Goal: Task Accomplishment & Management: Manage account settings

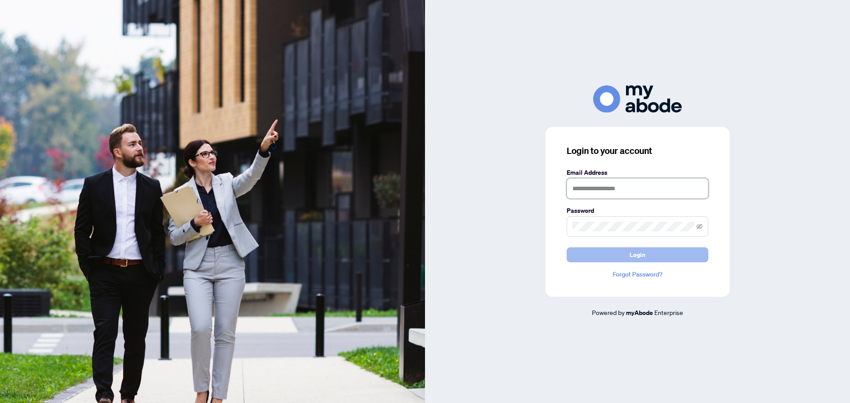
type input "**********"
click at [666, 256] on button "Login" at bounding box center [637, 254] width 142 height 15
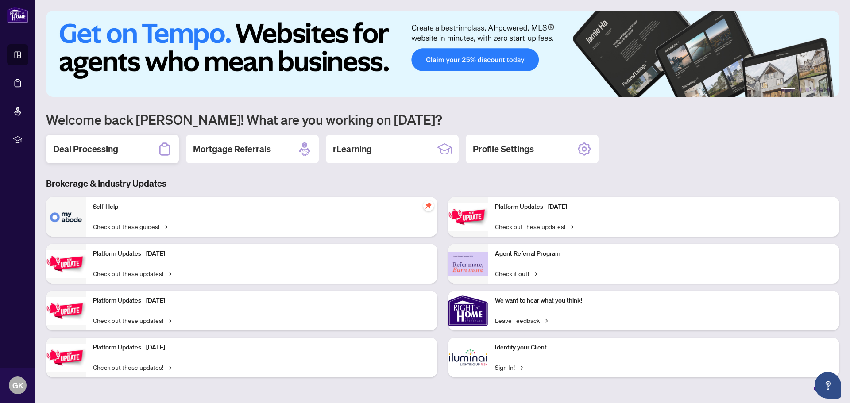
click at [99, 154] on h2 "Deal Processing" at bounding box center [85, 149] width 65 height 12
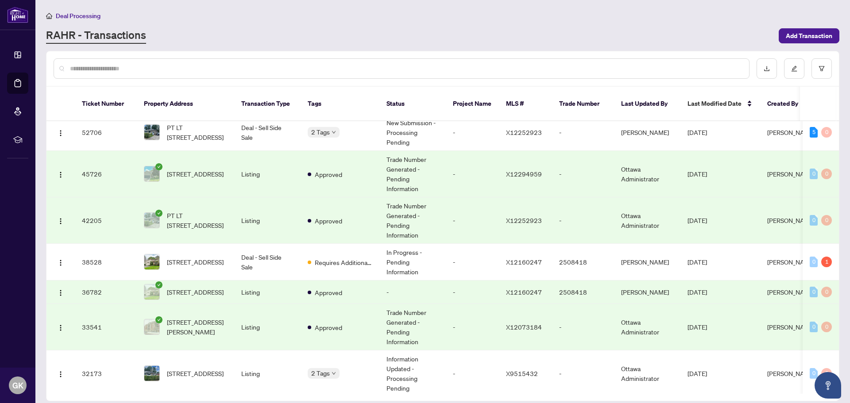
scroll to position [221, 0]
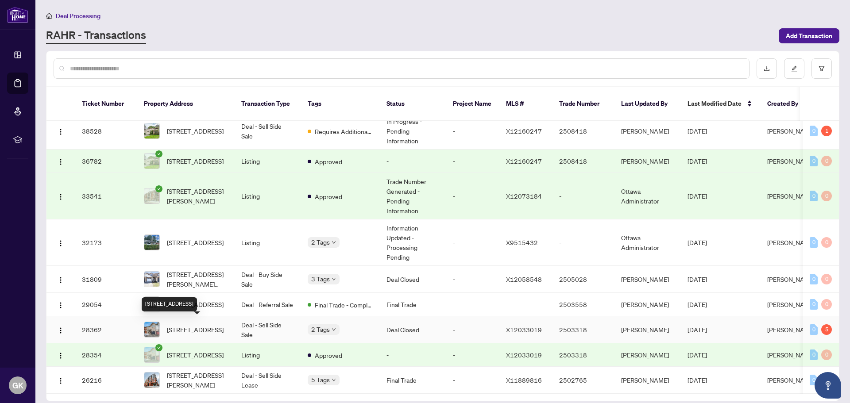
click at [192, 325] on span "283 Macoun Circ, Ottawa, Ontario K1T 0H8, Canada" at bounding box center [195, 330] width 57 height 10
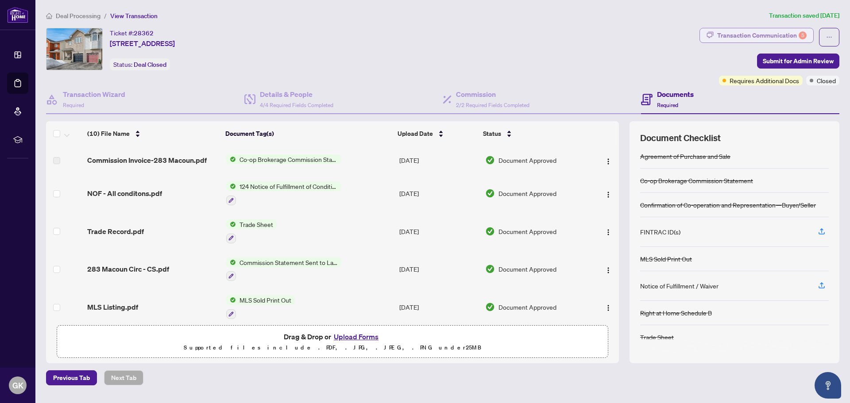
click at [751, 34] on div "Transaction Communication 5" at bounding box center [761, 35] width 89 height 14
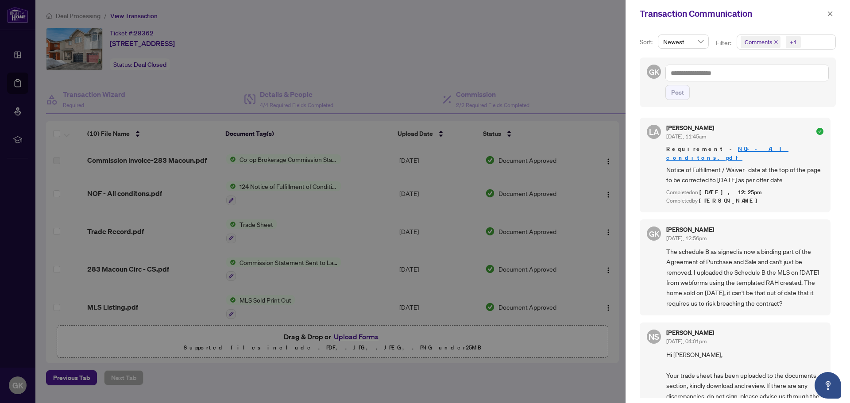
click at [425, 46] on div at bounding box center [425, 201] width 850 height 403
click at [827, 13] on icon "close" at bounding box center [830, 14] width 6 height 6
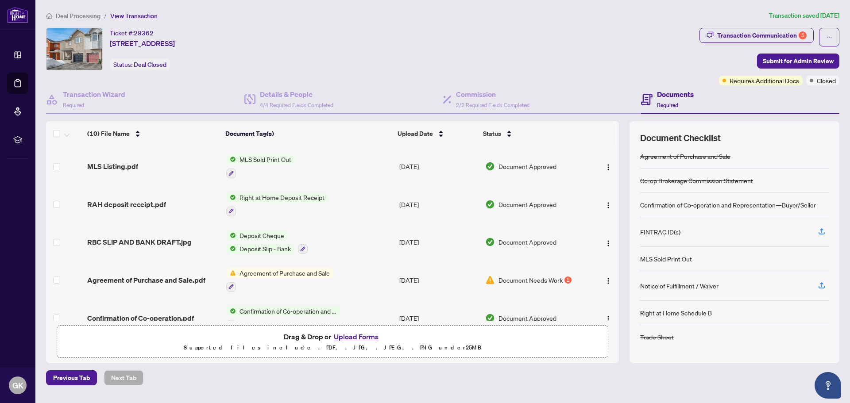
scroll to position [196, 0]
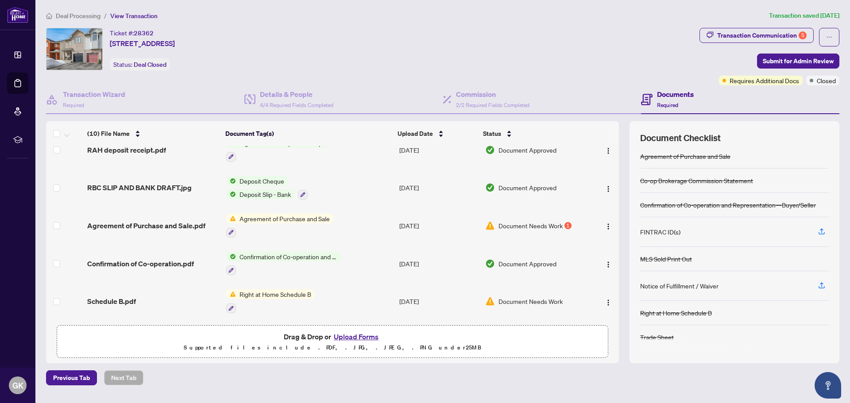
click at [509, 224] on span "Document Needs Work" at bounding box center [530, 226] width 64 height 10
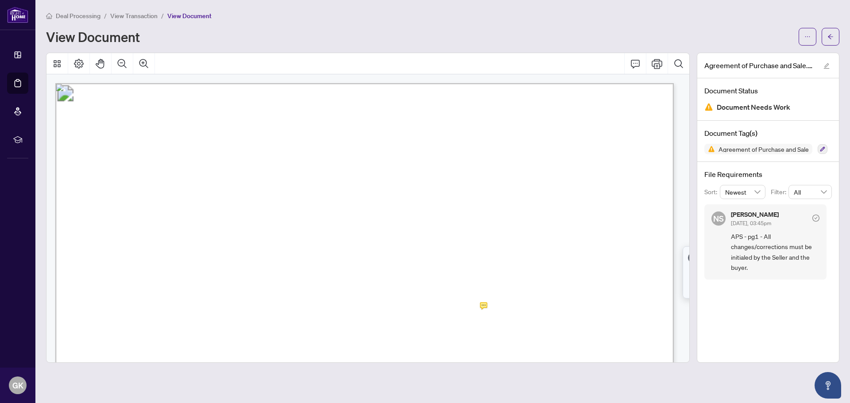
click at [364, 252] on span "(Full legal names of all Sellers)" at bounding box center [321, 256] width 85 height 8
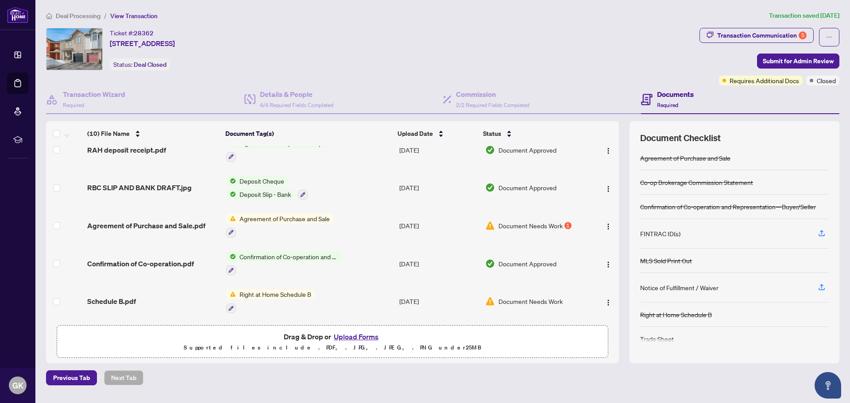
scroll to position [4, 0]
click at [821, 230] on icon "button" at bounding box center [821, 231] width 8 height 8
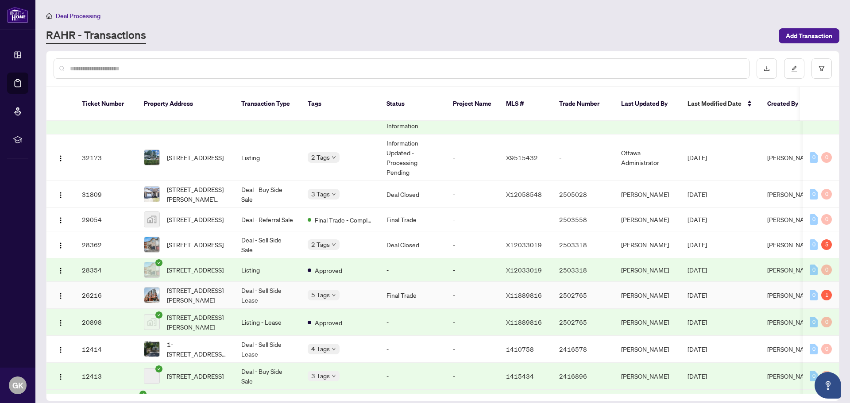
scroll to position [310, 0]
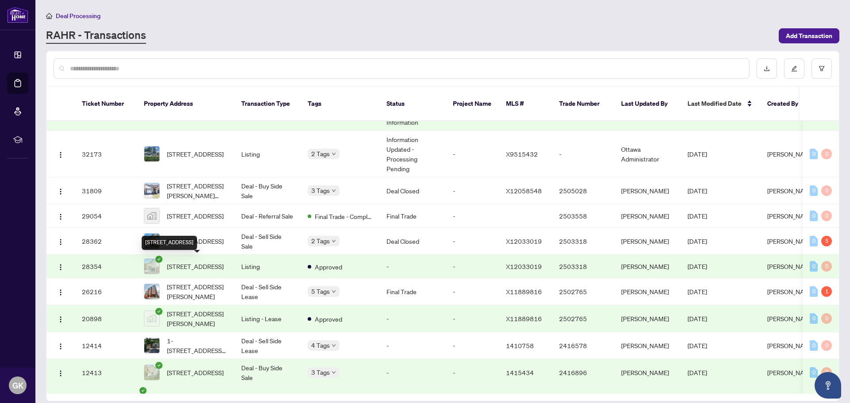
click at [197, 266] on span "283 Macoun Circ, Ottawa, Ontario K1T 0H8, Canada" at bounding box center [195, 267] width 57 height 10
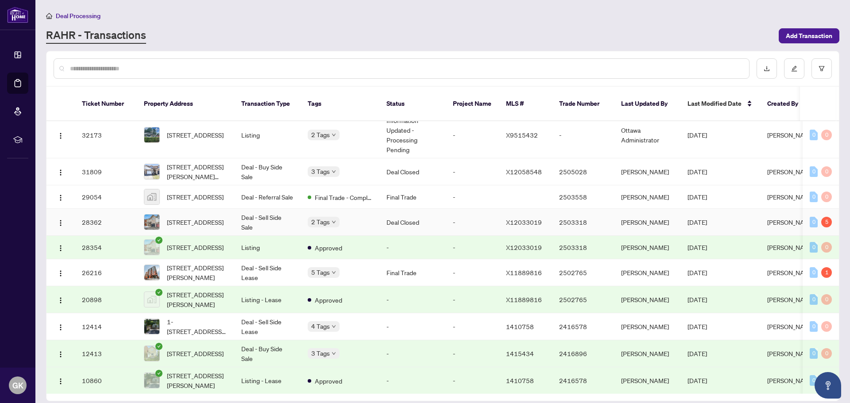
scroll to position [343, 0]
click at [192, 242] on span "283 Macoun Circ, Ottawa, Ontario K1T 0H8, Canada" at bounding box center [195, 247] width 57 height 10
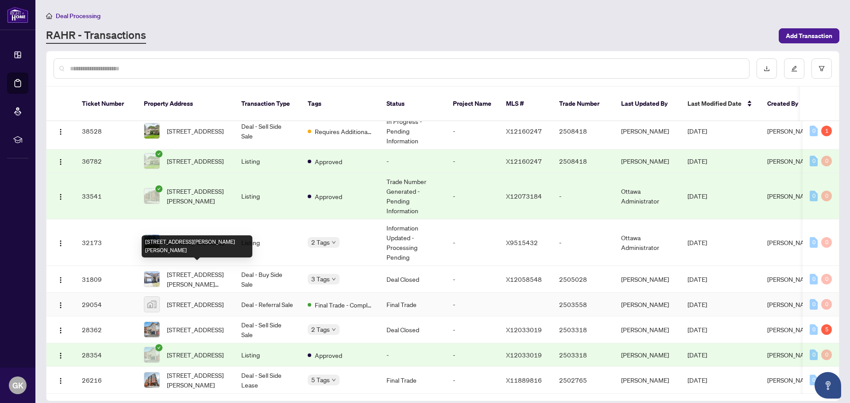
scroll to position [266, 0]
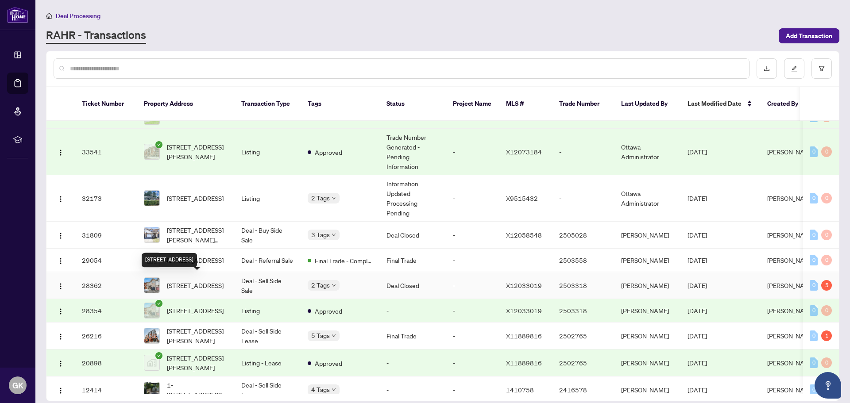
click at [185, 281] on span "283 Macoun Circ, Ottawa, Ontario K1T 0H8, Canada" at bounding box center [195, 286] width 57 height 10
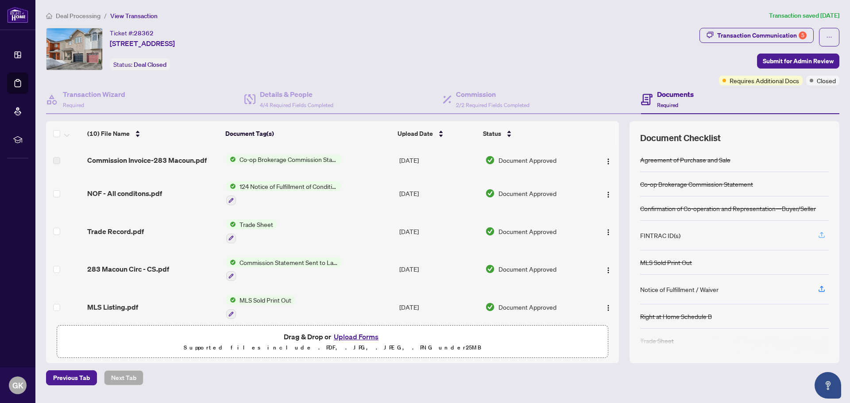
click at [821, 236] on icon "button" at bounding box center [821, 235] width 8 height 8
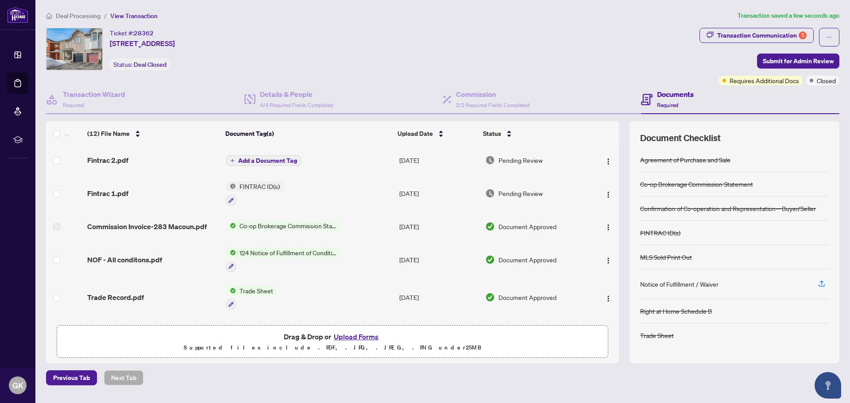
click at [268, 158] on span "Add a Document Tag" at bounding box center [267, 161] width 59 height 6
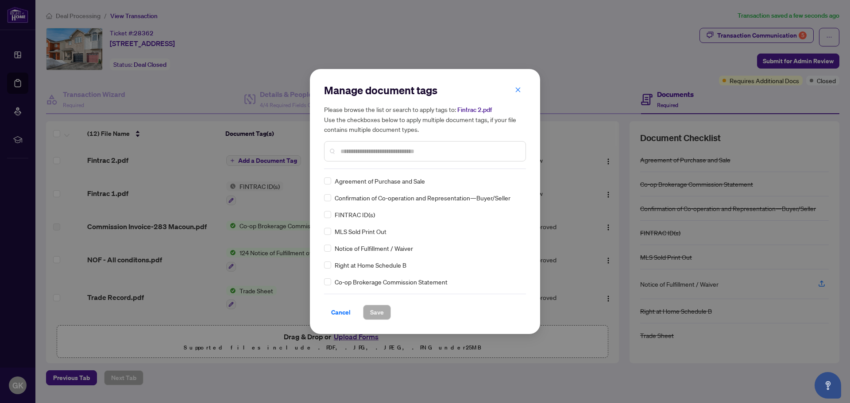
click at [403, 150] on input "text" at bounding box center [429, 151] width 178 height 10
click at [381, 313] on span "Save" at bounding box center [377, 312] width 14 height 14
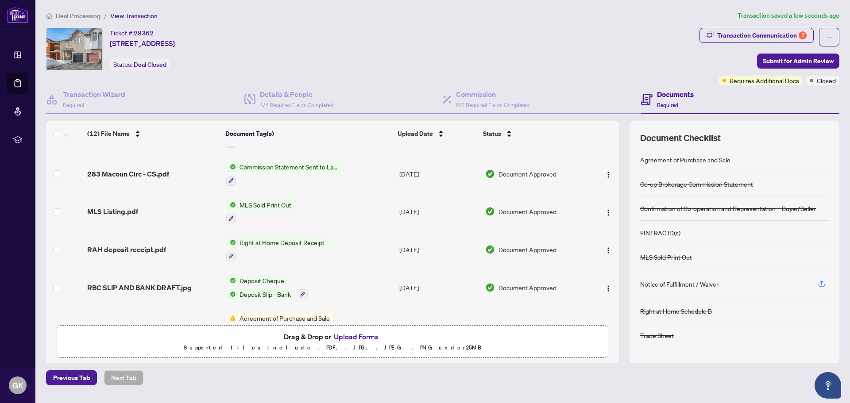
scroll to position [272, 0]
